Goal: Browse casually

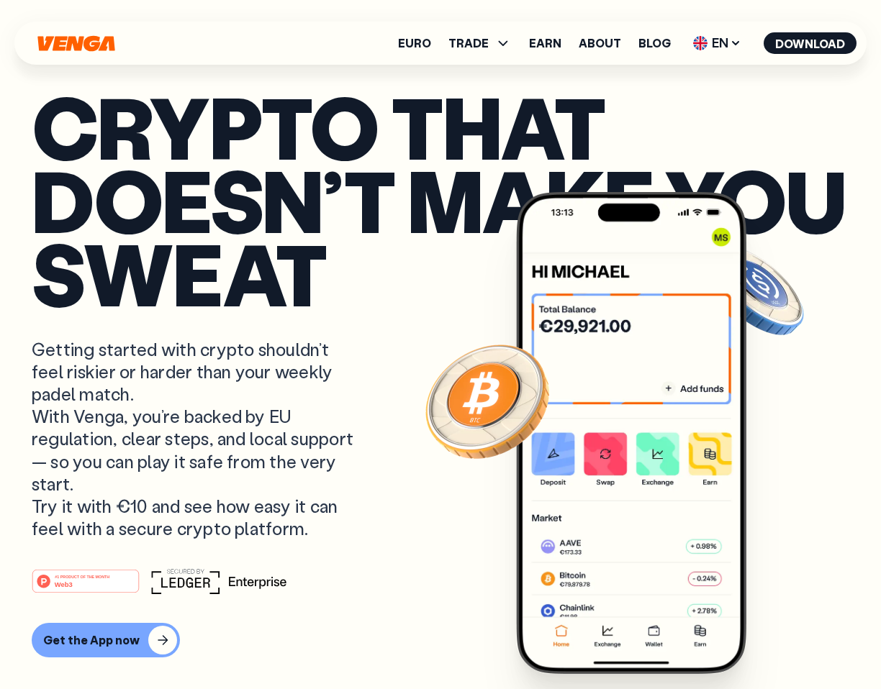
drag, startPoint x: 880, startPoint y: 241, endPoint x: 863, endPoint y: 241, distance: 16.6
